Goal: Task Accomplishment & Management: Manage account settings

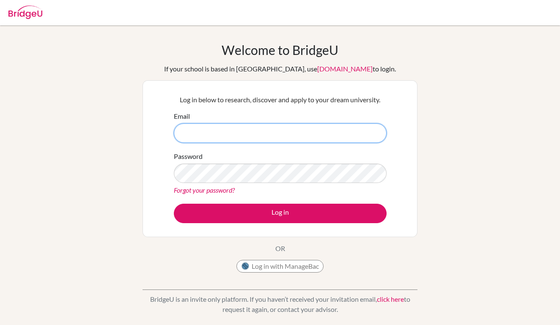
click at [272, 132] on input "Email" at bounding box center [280, 133] width 213 height 19
click at [288, 135] on input "zayamunkhzaya670@gmail.com" at bounding box center [280, 133] width 213 height 19
click at [259, 133] on input "zayamunkhzaya670@gmail.com" at bounding box center [280, 133] width 213 height 19
click at [193, 134] on input "zayamunkhzaya1027@icloud" at bounding box center [280, 133] width 213 height 19
click at [251, 133] on input "munkhzaya1027@icloud" at bounding box center [280, 133] width 213 height 19
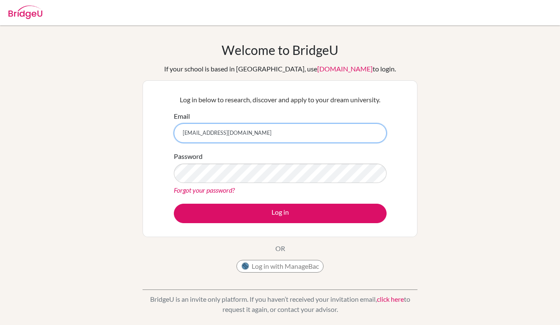
type input "munkhzaya1027@icloud.com"
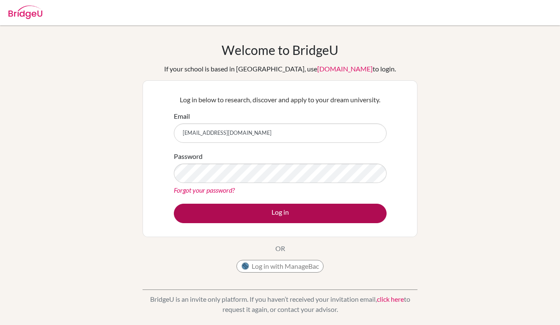
click at [307, 214] on button "Log in" at bounding box center [280, 213] width 213 height 19
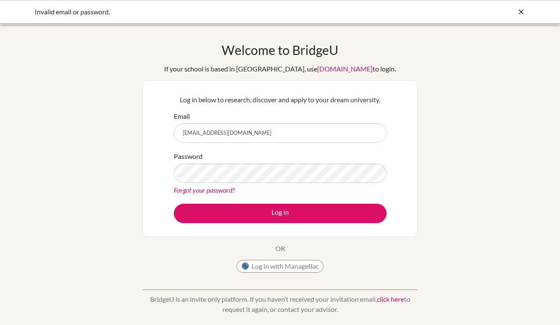
click at [323, 157] on div "Password Forgot your password?" at bounding box center [280, 173] width 213 height 44
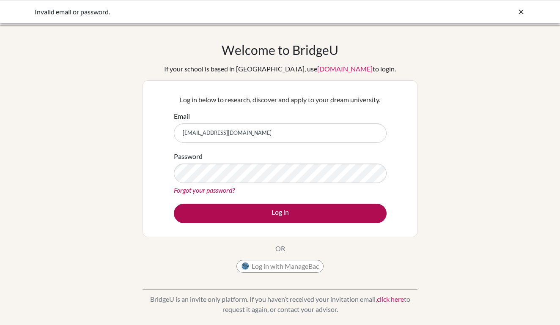
click at [323, 214] on button "Log in" at bounding box center [280, 213] width 213 height 19
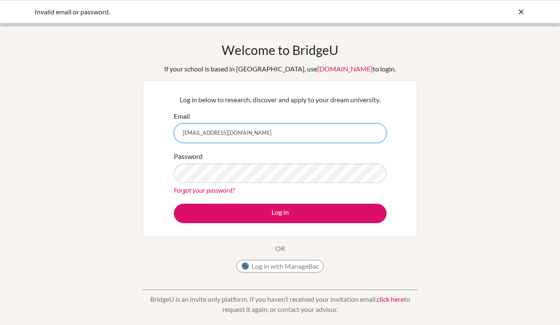
click at [330, 132] on input "[EMAIL_ADDRESS][DOMAIN_NAME]" at bounding box center [280, 133] width 213 height 19
click at [475, 155] on div "Welcome to BridgeU If your school is based in China, use app.bridge-u.com.cn to…" at bounding box center [280, 180] width 560 height 277
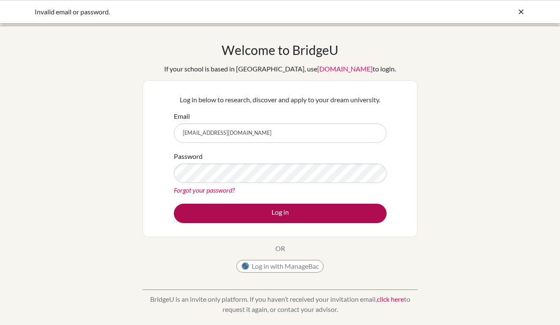
click at [346, 209] on button "Log in" at bounding box center [280, 213] width 213 height 19
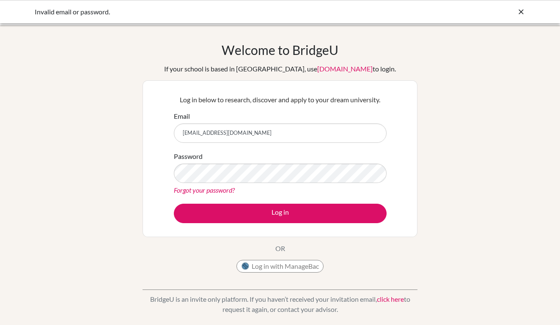
click at [194, 187] on link "Forgot your password?" at bounding box center [204, 190] width 61 height 8
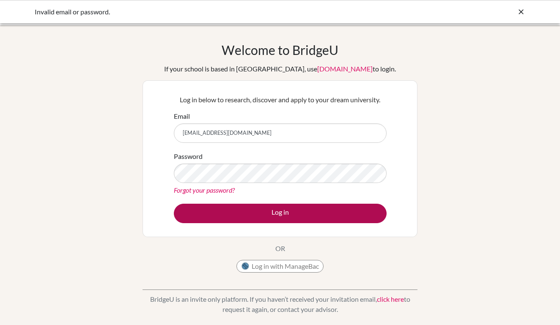
click at [206, 209] on button "Log in" at bounding box center [280, 213] width 213 height 19
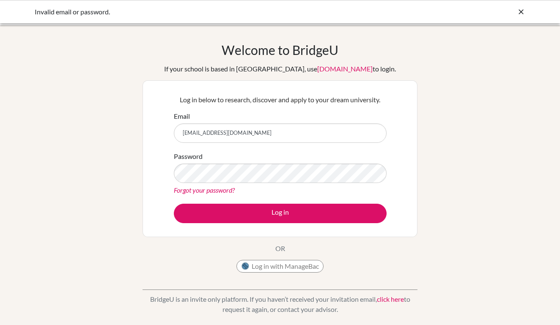
click at [121, 187] on div "Welcome to [GEOGRAPHIC_DATA] If your school is based in [GEOGRAPHIC_DATA], use …" at bounding box center [280, 180] width 560 height 277
click at [184, 191] on link "Forgot your password?" at bounding box center [204, 190] width 61 height 8
click at [193, 191] on link "Forgot your password?" at bounding box center [204, 190] width 61 height 8
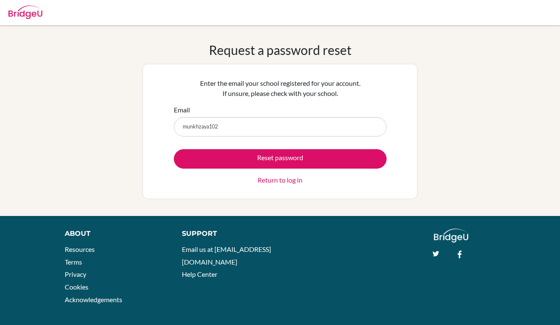
type input "munkhzaya1027"
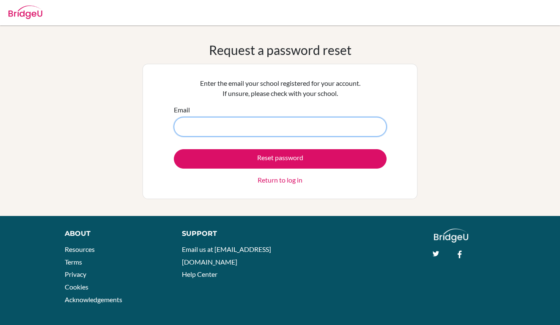
type input "munkhzaya1027@icloud.com"
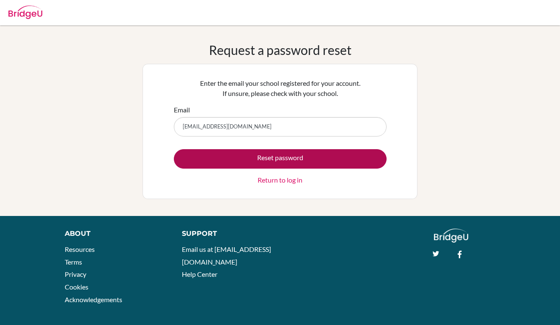
click at [253, 158] on button "Reset password" at bounding box center [280, 158] width 213 height 19
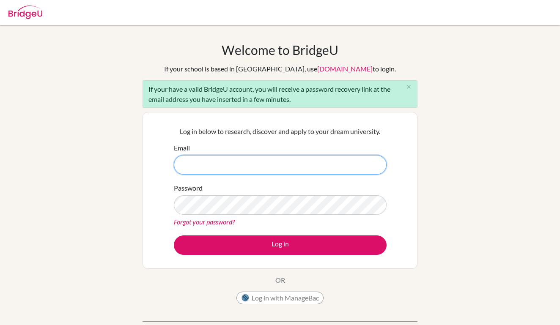
type input "[EMAIL_ADDRESS][DOMAIN_NAME]"
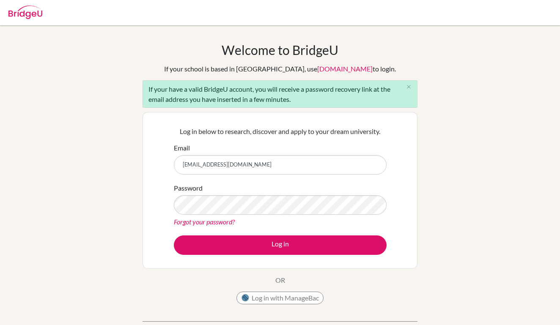
click at [255, 219] on div "Forgot your password?" at bounding box center [280, 222] width 213 height 10
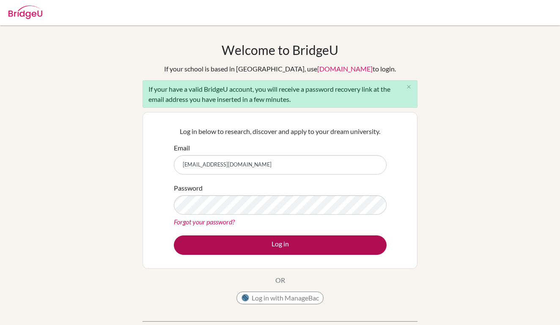
click at [332, 239] on button "Log in" at bounding box center [280, 245] width 213 height 19
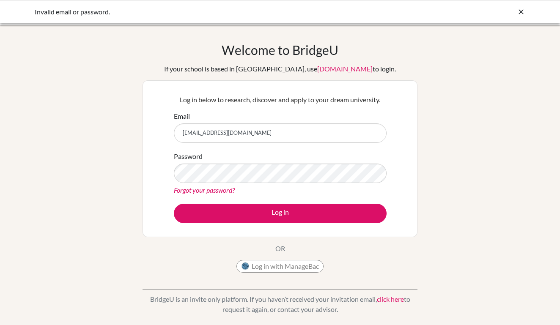
click at [307, 160] on div "Password Forgot your password?" at bounding box center [280, 173] width 213 height 44
click at [310, 138] on input "[EMAIL_ADDRESS][DOMAIN_NAME]" at bounding box center [280, 133] width 213 height 19
click at [527, 137] on div "Welcome to [GEOGRAPHIC_DATA] If your school is based in [GEOGRAPHIC_DATA], use …" at bounding box center [280, 180] width 560 height 277
click at [300, 135] on input "[EMAIL_ADDRESS][DOMAIN_NAME]" at bounding box center [280, 133] width 213 height 19
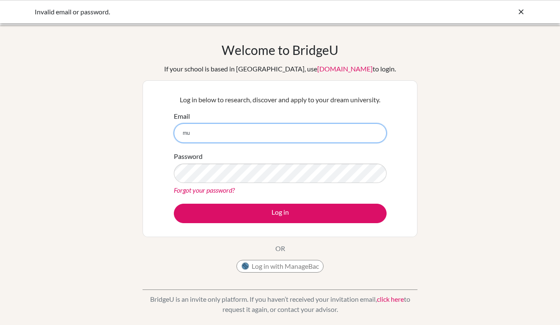
type input "m"
type input "[EMAIL_ADDRESS][DOMAIN_NAME]"
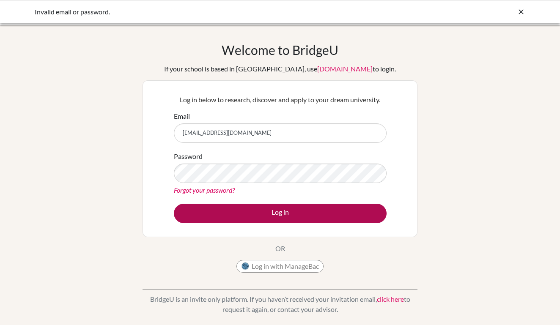
click at [302, 220] on button "Log in" at bounding box center [280, 213] width 213 height 19
click at [293, 211] on button "Log in" at bounding box center [280, 213] width 213 height 19
click at [337, 208] on button "Log in" at bounding box center [280, 213] width 213 height 19
